Goal: Transaction & Acquisition: Obtain resource

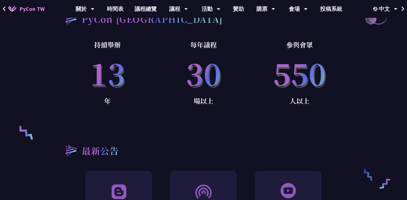
scroll to position [356, 0]
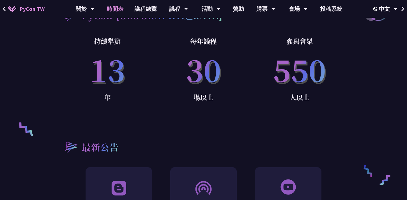
click at [113, 8] on link "時間表" at bounding box center [115, 9] width 28 height 18
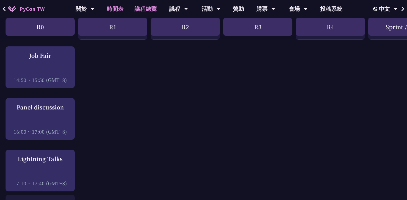
scroll to position [658, 0]
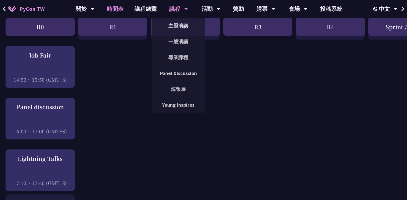
click at [177, 9] on div "議程" at bounding box center [178, 9] width 19 height 18
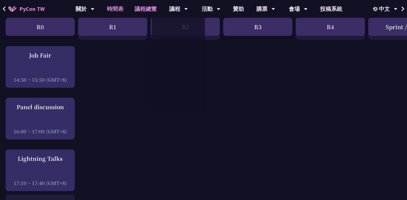
click at [145, 9] on link "議程總覽" at bounding box center [145, 9] width 33 height 18
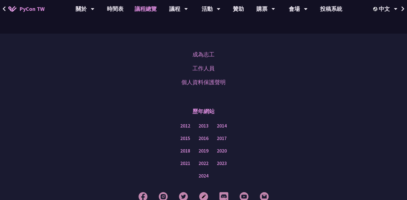
scroll to position [708, 0]
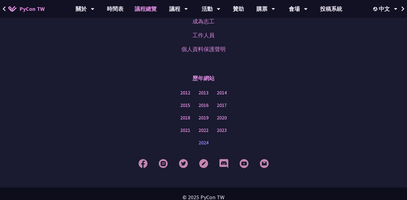
click at [205, 139] on link "2024" at bounding box center [204, 142] width 10 height 7
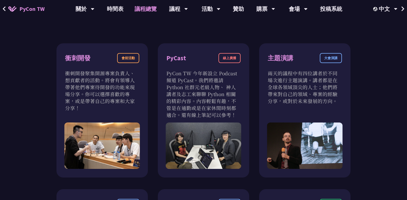
scroll to position [0, 0]
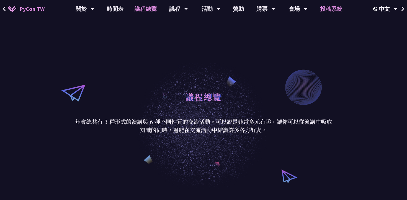
click at [325, 14] on link "投稿系統" at bounding box center [331, 9] width 33 height 18
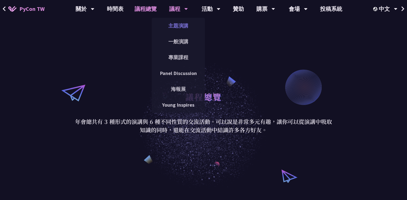
click at [181, 23] on link "主題演講" at bounding box center [178, 25] width 53 height 13
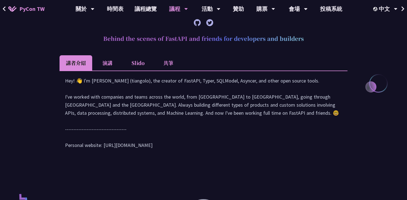
scroll to position [230, 0]
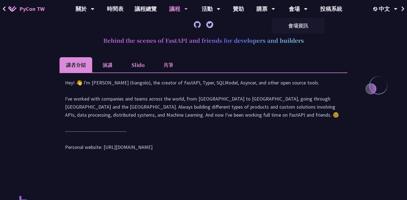
click at [139, 64] on li "Slido" at bounding box center [138, 64] width 30 height 15
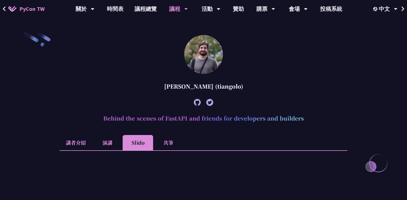
scroll to position [147, 0]
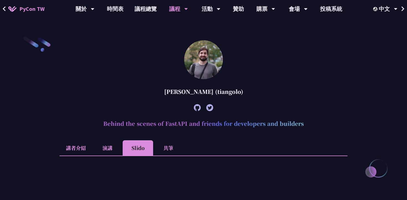
click at [174, 150] on li "共筆" at bounding box center [168, 147] width 30 height 15
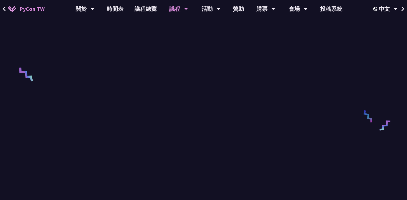
scroll to position [359, 0]
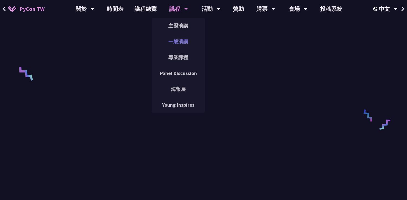
click at [182, 45] on link "一般演講" at bounding box center [178, 41] width 53 height 13
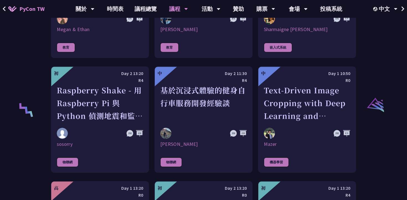
scroll to position [1159, 0]
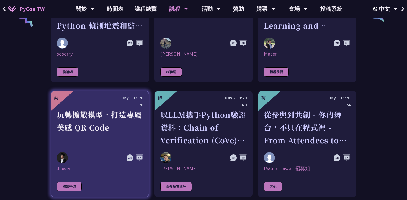
click at [81, 110] on div "玩轉擴散模型，打造專屬美感 QR Code" at bounding box center [100, 127] width 86 height 38
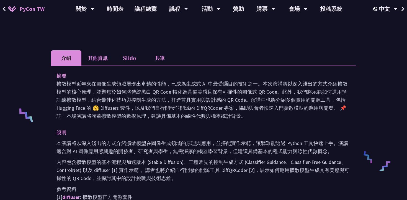
scroll to position [154, 0]
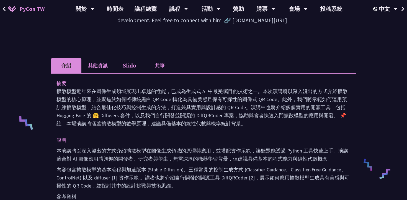
click at [129, 67] on li "Slido" at bounding box center [129, 65] width 30 height 15
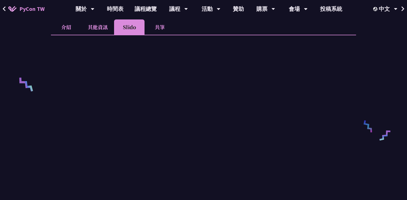
scroll to position [191, 0]
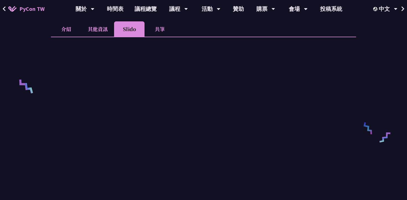
click at [152, 32] on li "共筆" at bounding box center [160, 28] width 30 height 15
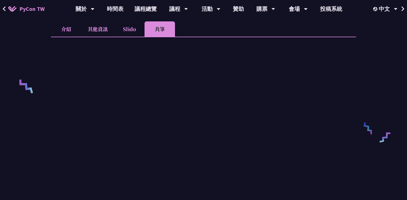
click at [155, 28] on li "共筆" at bounding box center [160, 28] width 30 height 15
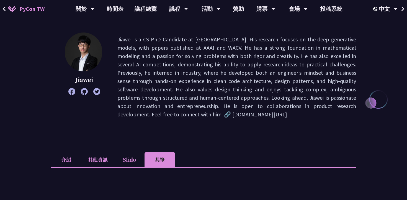
scroll to position [76, 0]
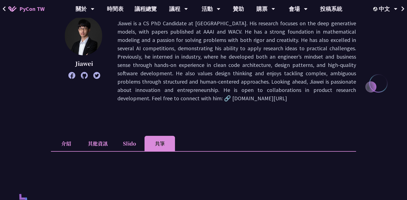
click at [95, 141] on li "其他資訊" at bounding box center [97, 143] width 33 height 15
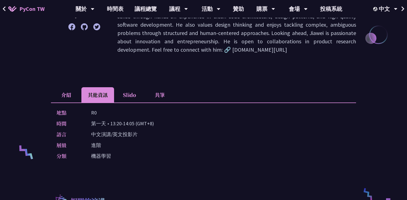
scroll to position [126, 0]
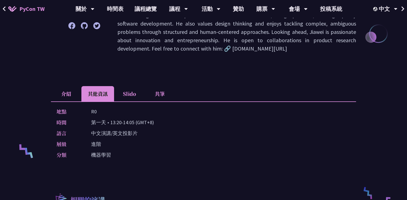
click at [121, 134] on p "中文演講/英文投影片" at bounding box center [114, 133] width 47 height 8
click at [93, 150] on div "地點 R0 時間 第一天 • 13:20-14:05 (GMT+8) 語言 中文演講/英文投影片 層級 進階 分類 機器學習" at bounding box center [203, 134] width 305 height 66
click at [103, 150] on div "地點 R0 時間 第一天 • 13:20-14:05 (GMT+8) 語言 中文演講/英文投影片 層級 進階 分類 機器學習" at bounding box center [203, 134] width 305 height 66
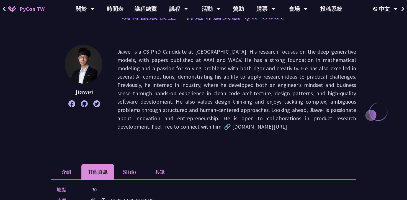
scroll to position [79, 0]
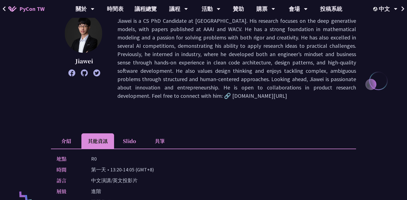
click at [64, 138] on li "介紹" at bounding box center [66, 140] width 30 height 15
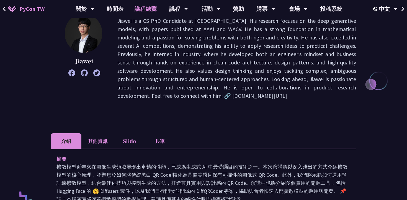
click at [142, 8] on link "議程總覽" at bounding box center [145, 9] width 33 height 18
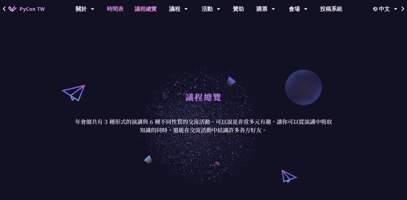
click at [113, 6] on link "時間表" at bounding box center [115, 9] width 28 height 18
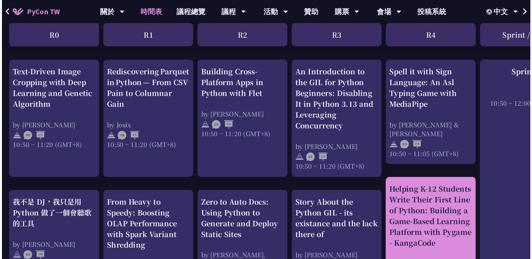
scroll to position [211, 0]
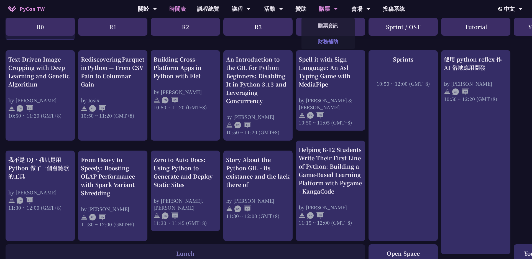
click at [326, 40] on link "財務補助" at bounding box center [328, 41] width 53 height 13
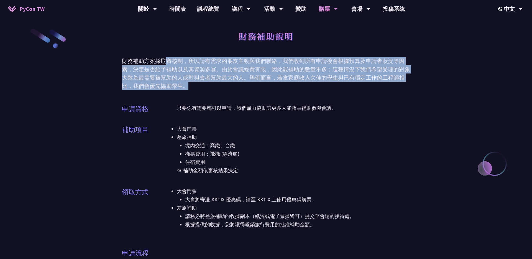
drag, startPoint x: 166, startPoint y: 60, endPoint x: 369, endPoint y: 82, distance: 204.6
click at [369, 82] on div "財務補助方案採取審核制，所以請有需求的朋友主動與我們聯絡，我們收到所有申請後會根據預算及申請者狀況等因素，決定是否給予補助以及其資源多寡。由於會議經費有限，因…" at bounding box center [266, 73] width 288 height 33
click at [288, 75] on div "財務補助方案採取審核制，所以請有需求的朋友主動與我們聯絡，我們收到所有申請後會根據預算及申請者狀況等因素，決定是否給予補助以及其資源多寡。由於會議經費有限，因…" at bounding box center [266, 73] width 288 height 33
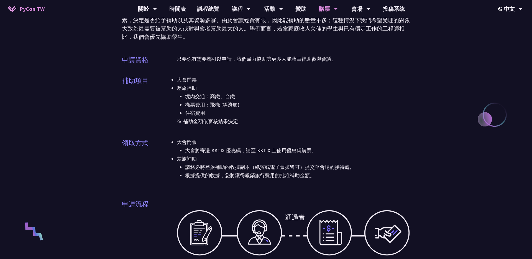
scroll to position [50, 0]
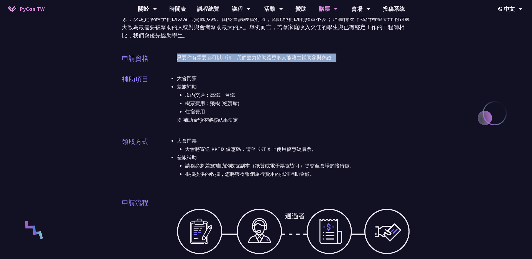
drag, startPoint x: 177, startPoint y: 58, endPoint x: 346, endPoint y: 63, distance: 169.4
click at [346, 63] on div "申請資格 只要你有需要都可以申請，我們盡力協助讓更多人能藉由補助參與會議。" at bounding box center [266, 60] width 288 height 15
drag, startPoint x: 175, startPoint y: 77, endPoint x: 222, endPoint y: 130, distance: 70.3
click at [222, 130] on div "補助項目 大會門票 差旅補助 境內交通：高鐵、台鐵 機票費用：飛機 (經濟艙) 住宿費用 ※ 補助金額依審核結果決定" at bounding box center [266, 102] width 288 height 57
click at [311, 119] on p "※ 補助金額依審核結果決定" at bounding box center [293, 120] width 233 height 8
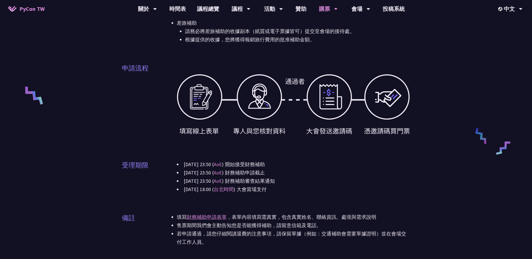
scroll to position [187, 0]
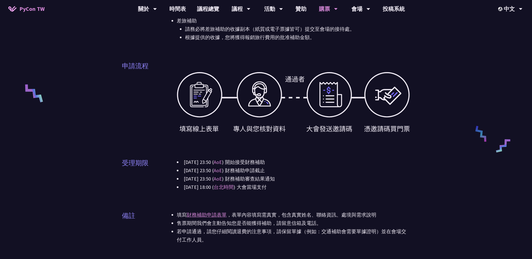
click at [203, 100] on div at bounding box center [293, 103] width 233 height 72
click at [407, 87] on div "財務補助說明 財務補助方案採取審核制，所以請有需求的朋友主動與我們聯絡，我們收到所有申請後會根據預算及申請者狀況等因素，決定是否給予補助以及其資源多寡。由於會…" at bounding box center [266, 75] width 532 height 524
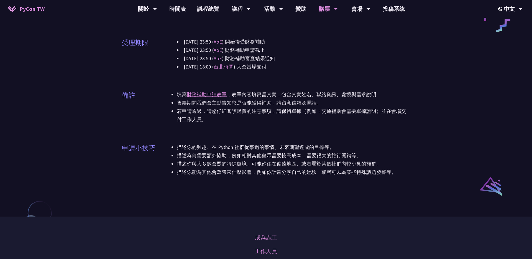
scroll to position [308, 0]
click at [206, 95] on link "財務補助申請表單" at bounding box center [207, 94] width 40 height 6
